Goal: Task Accomplishment & Management: Manage account settings

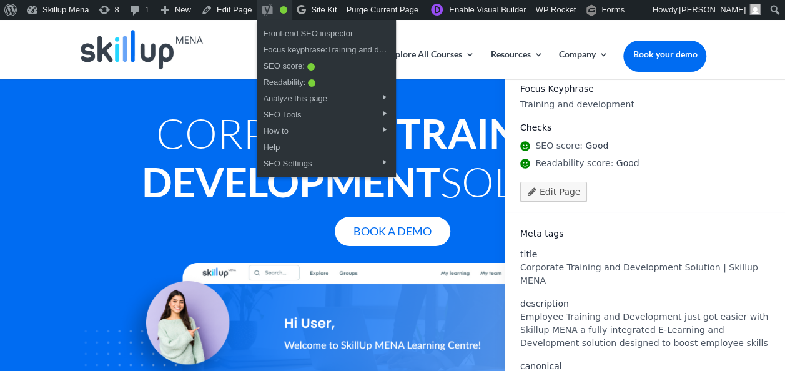
click at [275, 10] on link "SEO Good" at bounding box center [275, 10] width 36 height 20
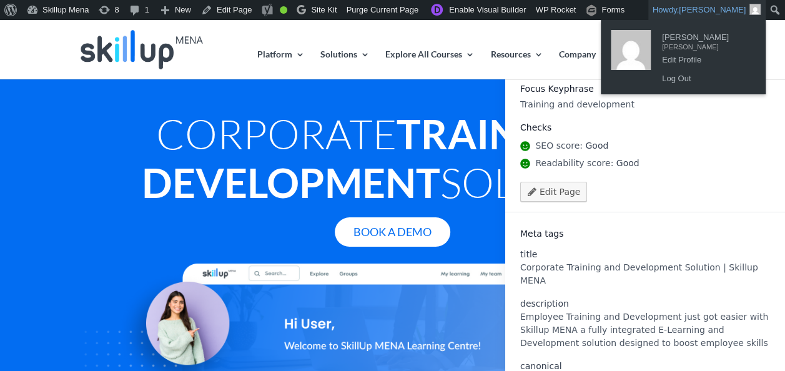
click at [724, 7] on span "Hassan Elkial" at bounding box center [711, 9] width 67 height 9
click at [665, 77] on link "Log Out" at bounding box center [705, 79] width 100 height 16
